Goal: Task Accomplishment & Management: Use online tool/utility

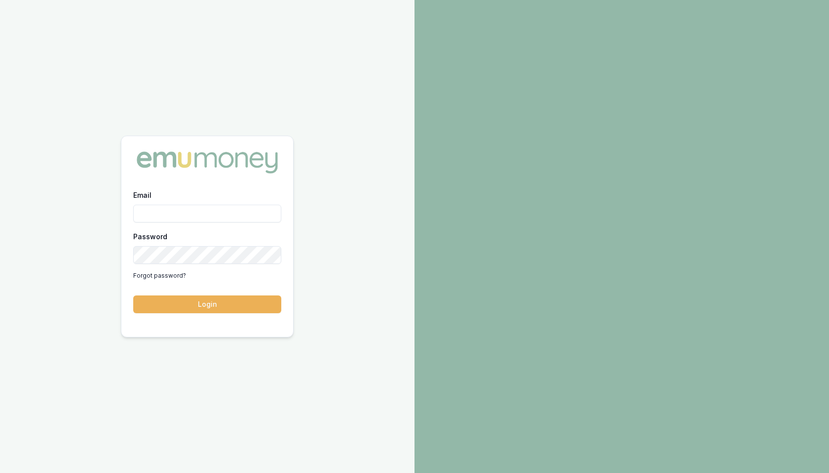
type input "m@emumoney.com.au"
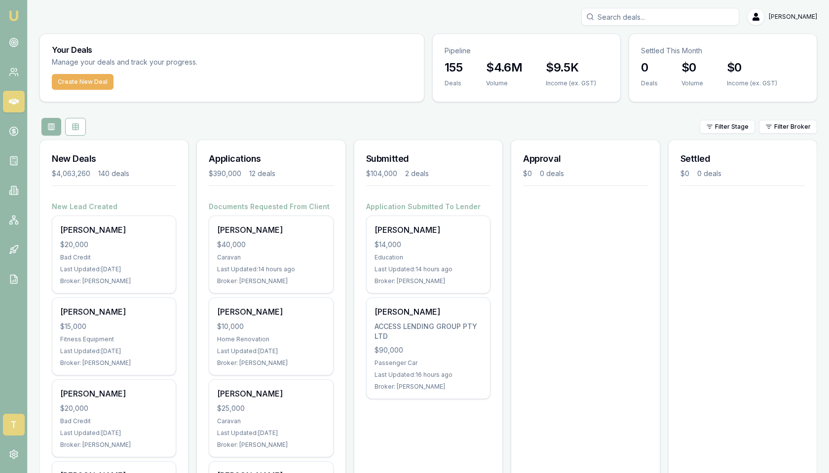
click at [10, 426] on span "T" at bounding box center [14, 425] width 22 height 22
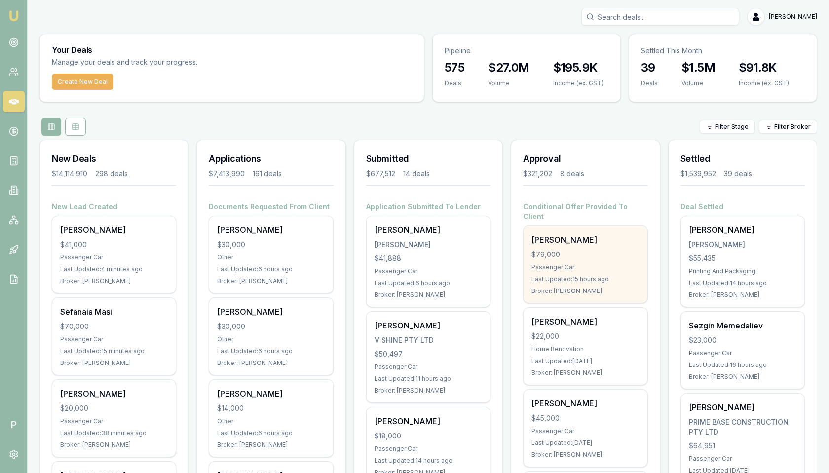
click at [587, 250] on div "$79,000" at bounding box center [586, 255] width 108 height 10
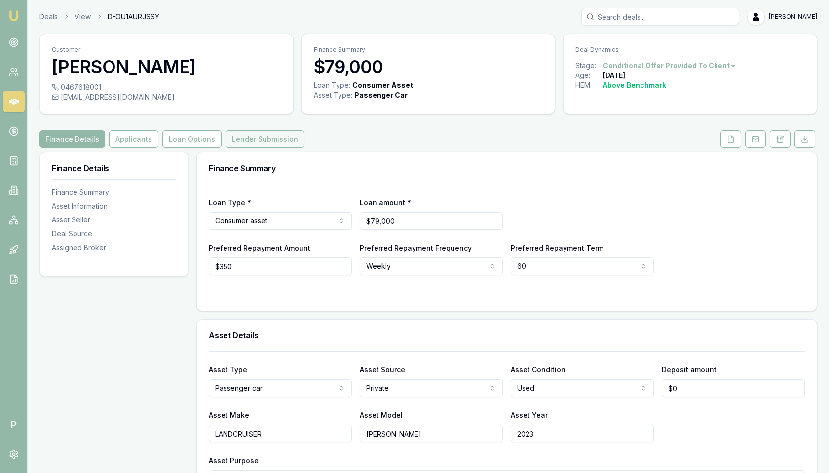
click at [275, 140] on button "Lender Submission" at bounding box center [265, 139] width 79 height 18
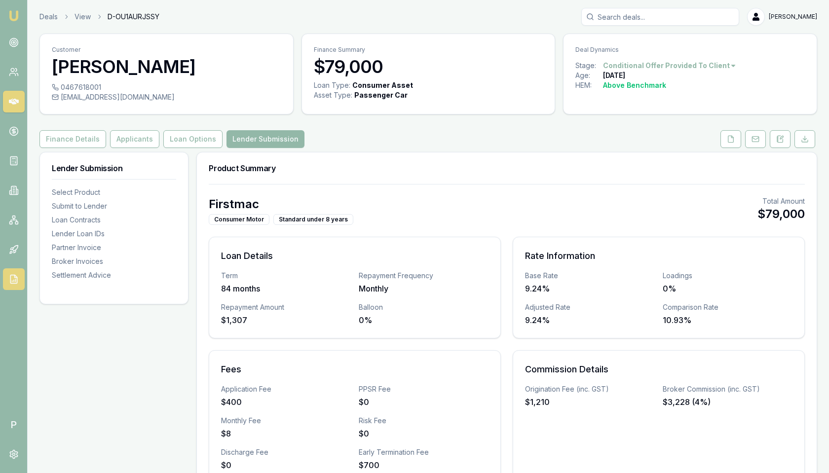
click at [16, 277] on polyline at bounding box center [15, 276] width 2 height 2
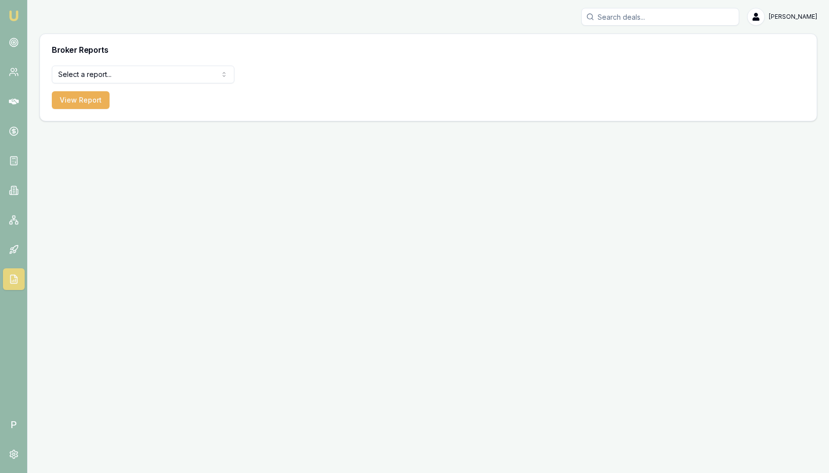
click at [132, 80] on html "Emu Broker P Matt Leeburn Toggle Menu Broker Reports Select a report... Equifax…" at bounding box center [414, 236] width 829 height 473
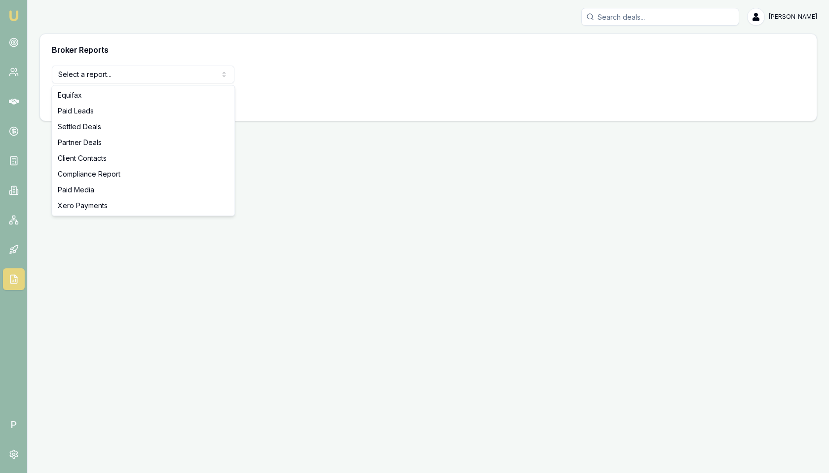
select select "settled-deals"
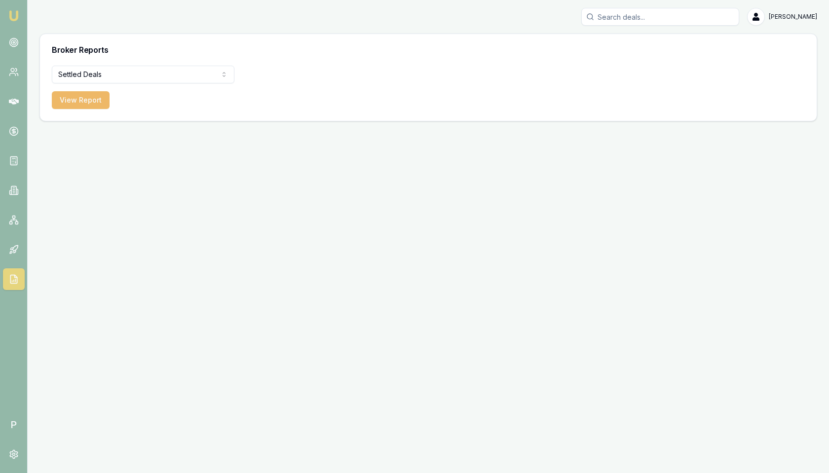
click at [90, 101] on button "View Report" at bounding box center [81, 100] width 58 height 18
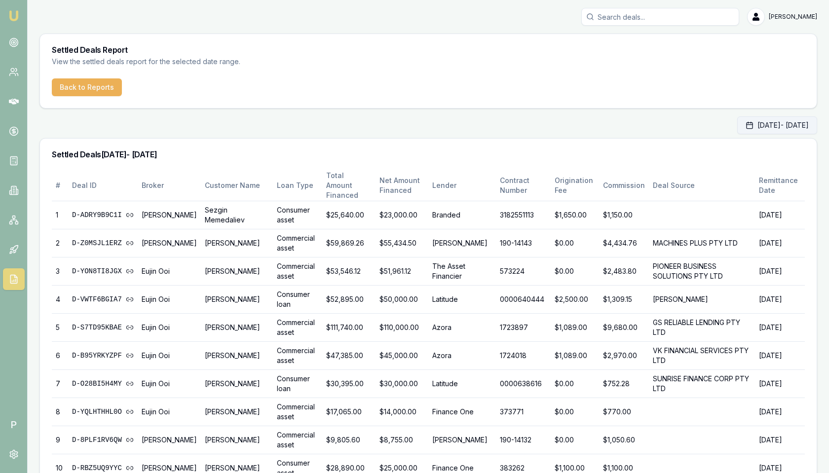
click at [744, 126] on button "Aug 01, 2025 - Aug 31, 2025" at bounding box center [777, 125] width 80 height 18
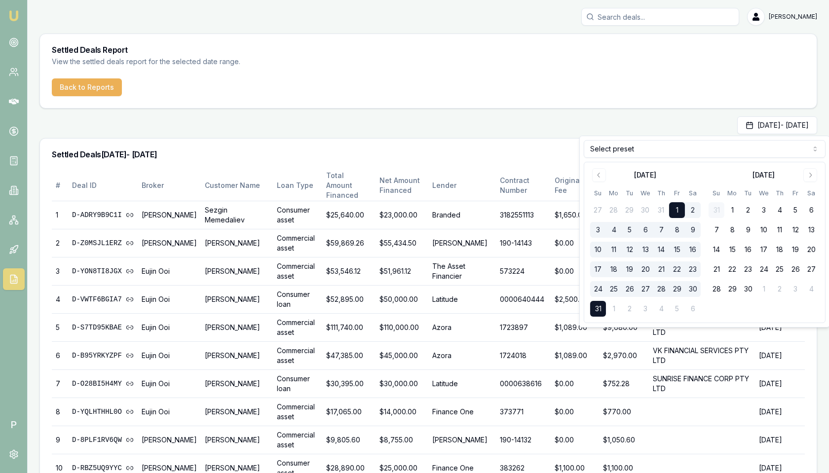
click at [666, 118] on div "Aug 01, 2025 - Aug 31, 2025" at bounding box center [428, 125] width 778 height 18
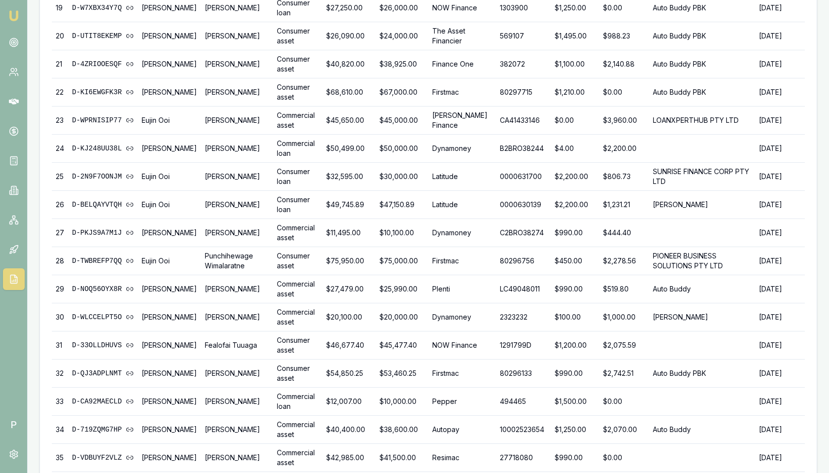
scroll to position [842, 0]
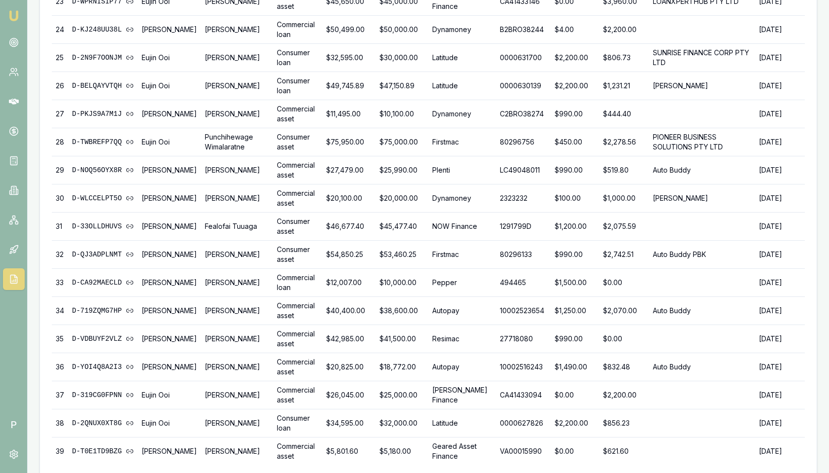
click at [777, 473] on button "Download CSV" at bounding box center [777, 481] width 56 height 16
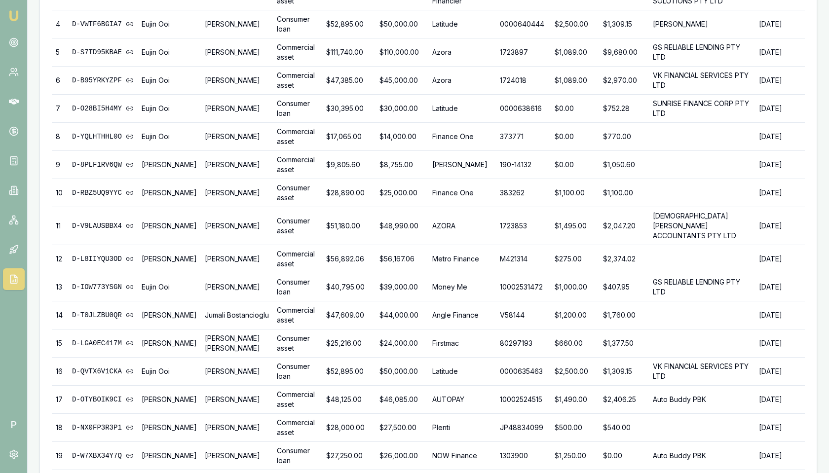
scroll to position [0, 0]
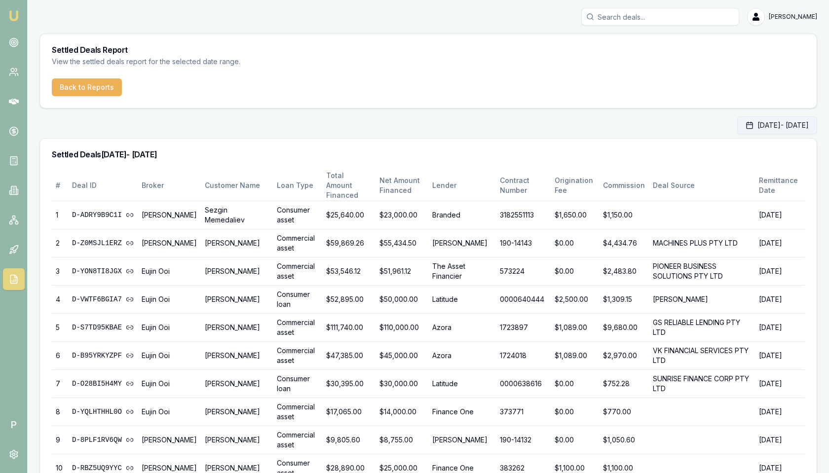
click at [743, 120] on button "Aug 01, 2025 - Aug 31, 2025" at bounding box center [777, 125] width 80 height 18
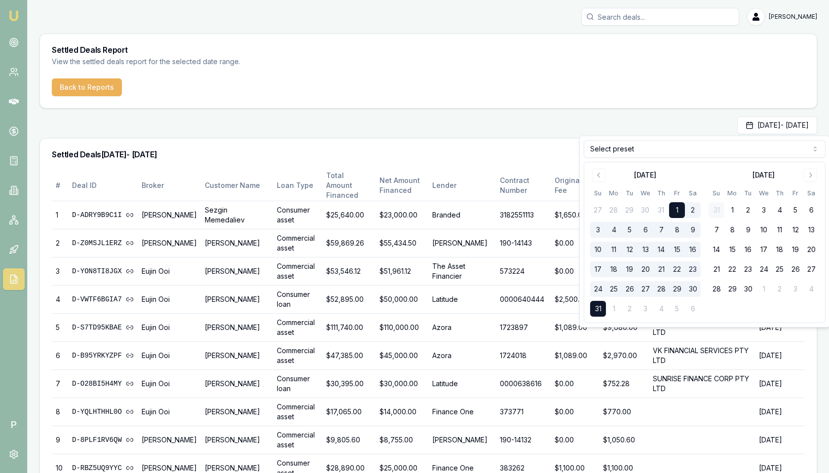
click at [606, 154] on html "Emu Broker P Matt Leeburn Toggle Menu Settled Deals Report View the settled dea…" at bounding box center [414, 236] width 829 height 473
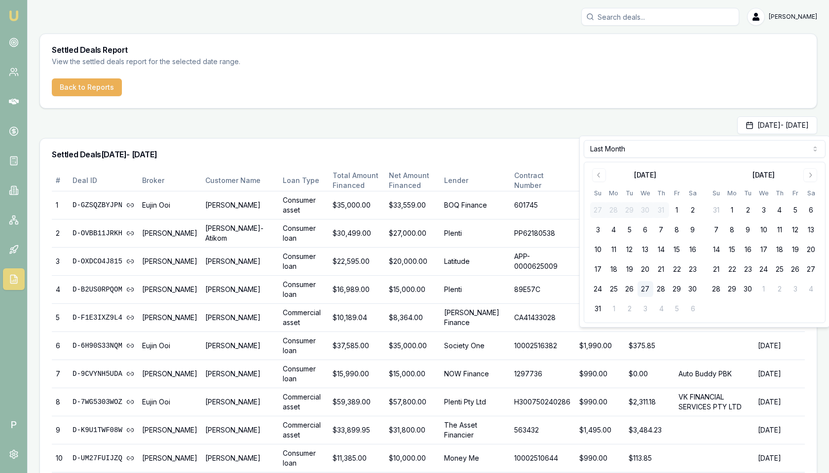
click at [547, 153] on h3 "Settled Deals 01/07/2025 - 31/07/2025" at bounding box center [428, 155] width 753 height 8
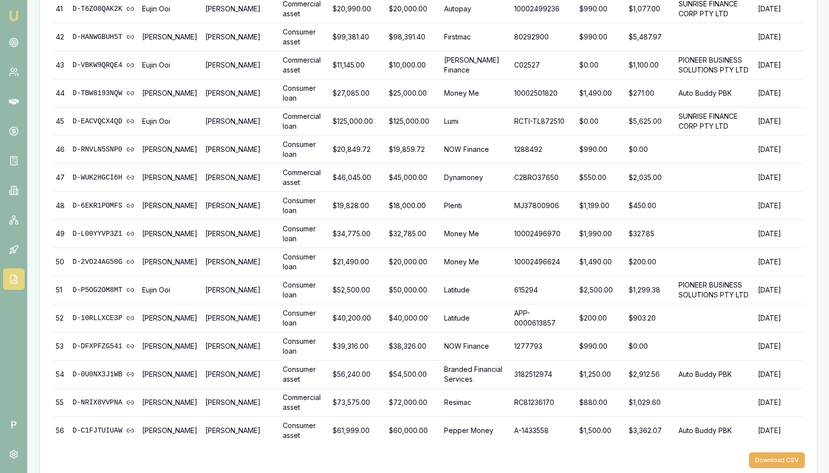
scroll to position [1331, 0]
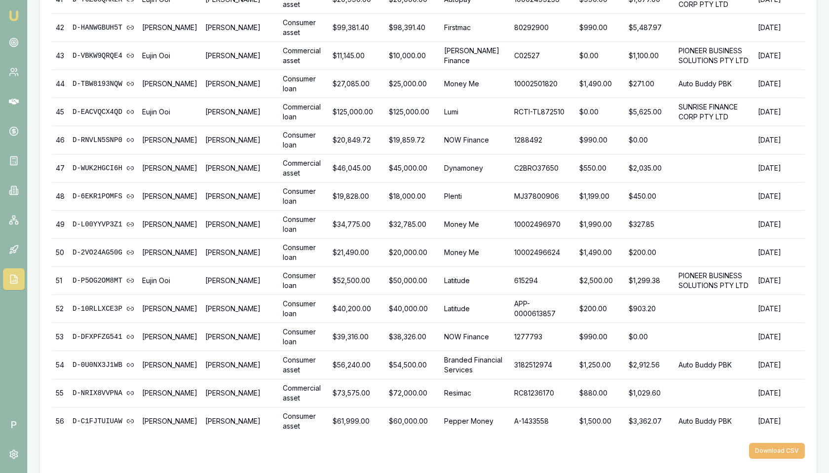
click at [767, 443] on button "Download CSV" at bounding box center [777, 451] width 56 height 16
